Goal: Task Accomplishment & Management: Use online tool/utility

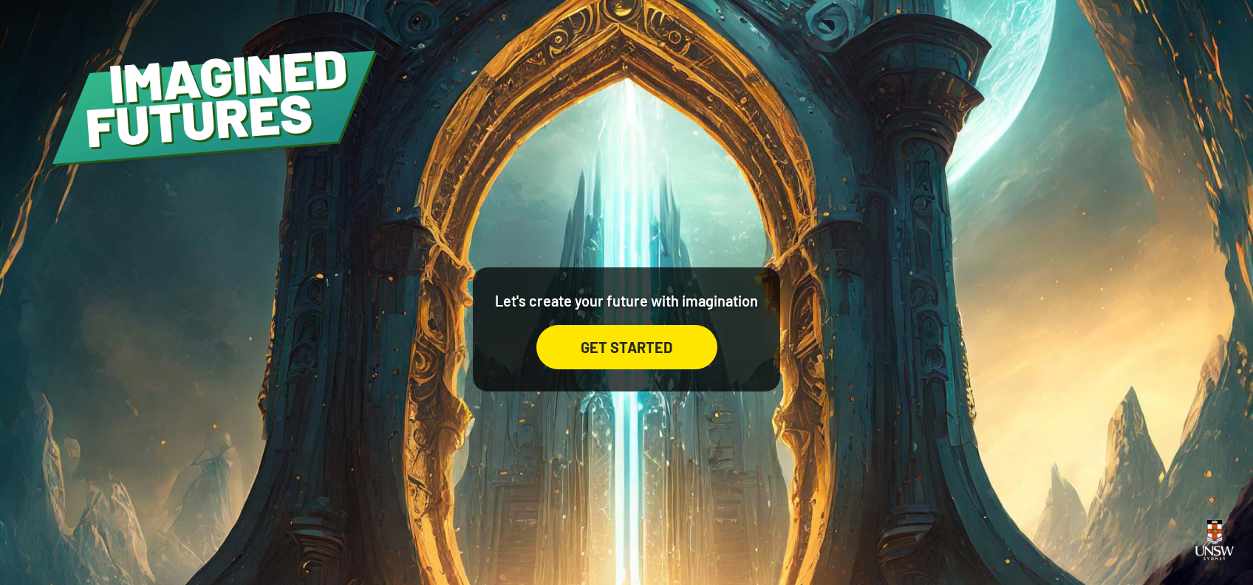
click at [650, 340] on div "GET STARTED" at bounding box center [626, 347] width 181 height 44
click at [652, 195] on div "Let's create your future with imagination GET STARTED" at bounding box center [626, 292] width 1253 height 585
click at [621, 416] on div "Let's create your future with imagination GET STARTED" at bounding box center [626, 292] width 1253 height 585
click at [620, 345] on div "GET STARTED" at bounding box center [626, 347] width 181 height 44
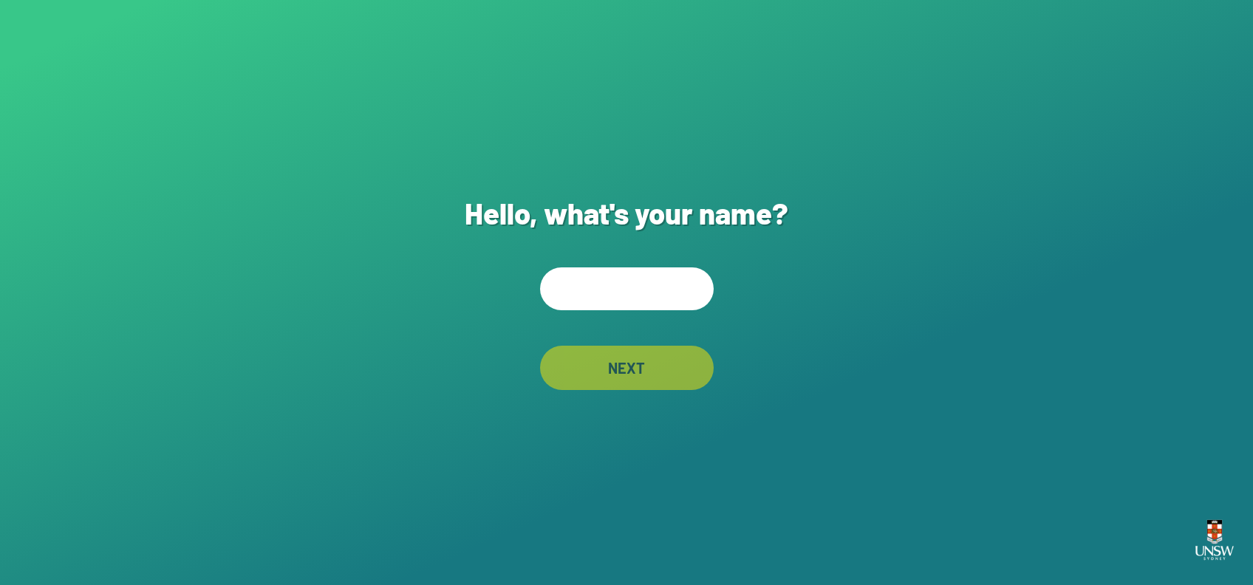
click at [626, 284] on input "text" at bounding box center [627, 288] width 174 height 43
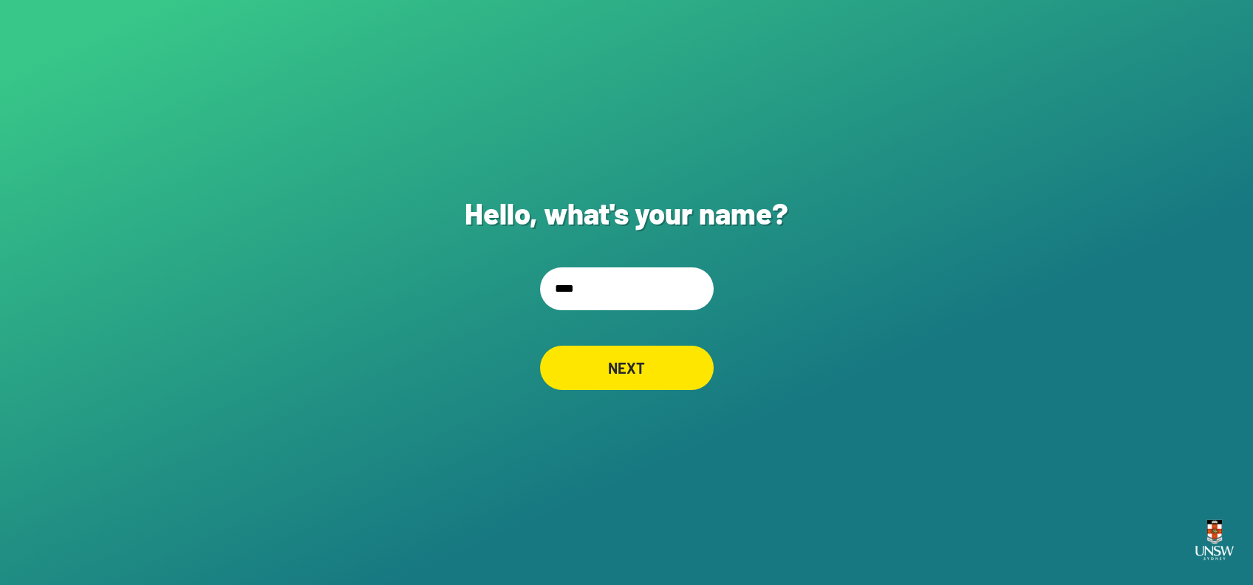
type input "****"
click at [616, 371] on div "NEXT" at bounding box center [626, 368] width 157 height 40
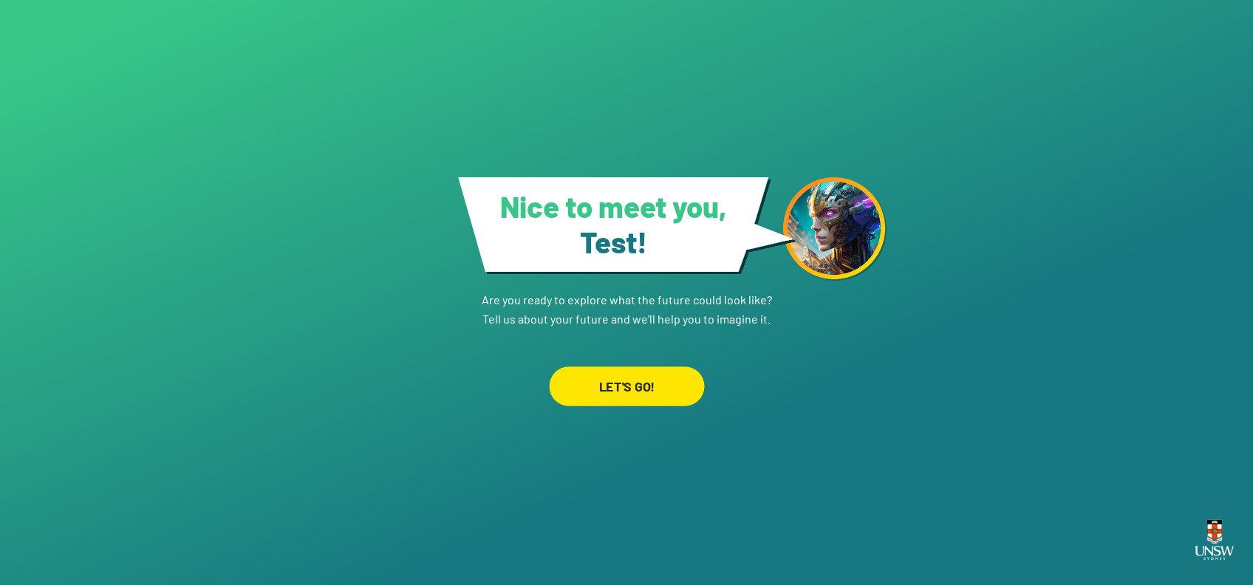
click at [634, 375] on div "LET'S GO!" at bounding box center [626, 386] width 155 height 40
